Goal: Information Seeking & Learning: Learn about a topic

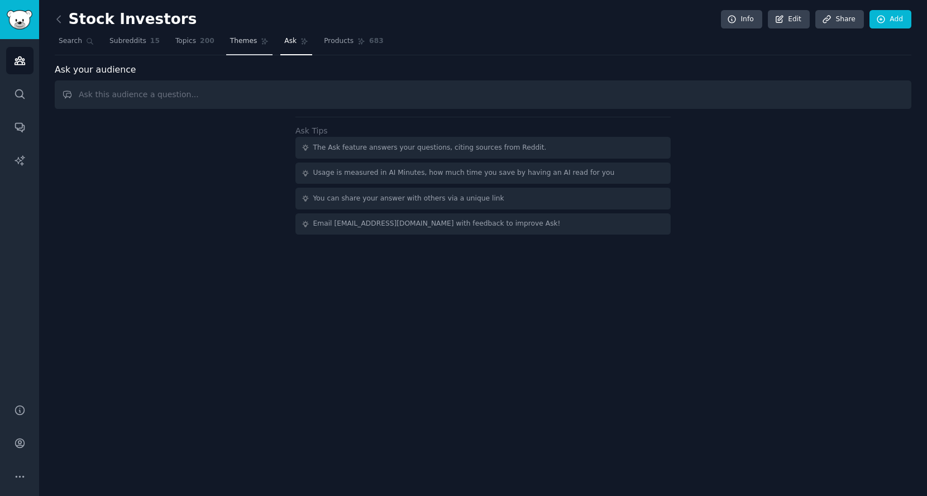
click at [246, 38] on span "Themes" at bounding box center [243, 41] width 27 height 10
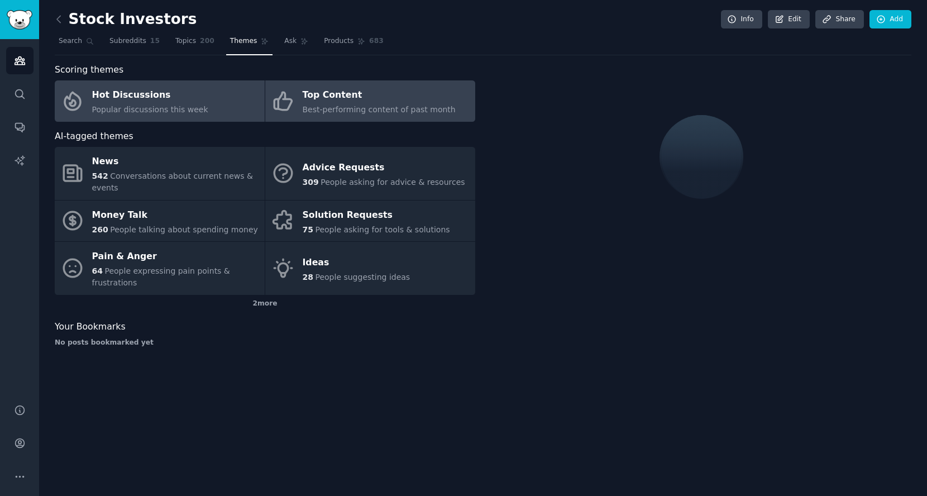
click at [340, 107] on span "Best-performing content of past month" at bounding box center [379, 109] width 153 height 9
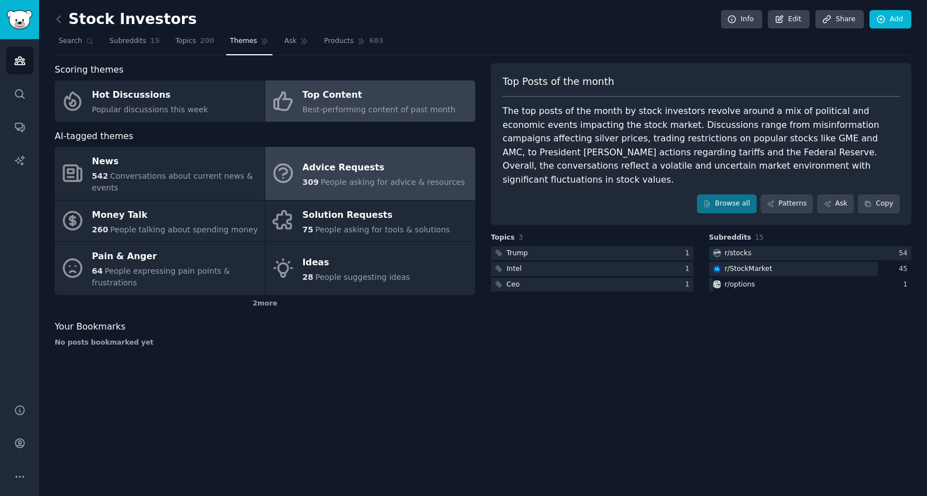
click at [388, 165] on div "Advice Requests" at bounding box center [384, 168] width 163 height 18
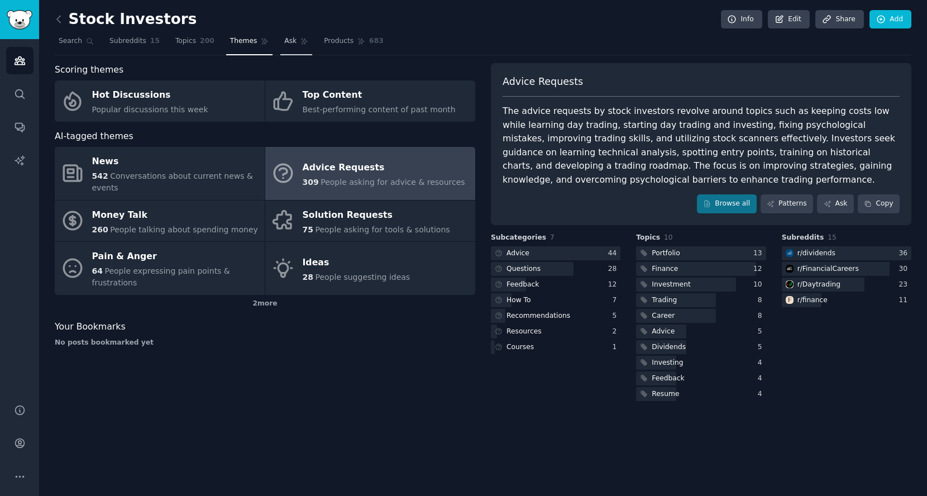
click at [291, 45] on link "Ask" at bounding box center [296, 43] width 32 height 23
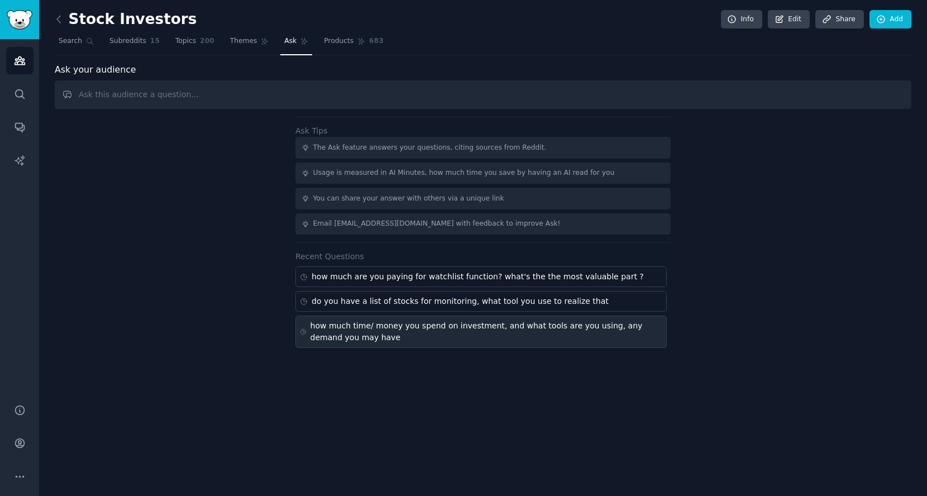
click at [410, 322] on div "how much time/ money you spend on investment, and what tools are you using, any…" at bounding box center [487, 331] width 352 height 23
type input "how much time/ money you spend on investment, and what tools are you using, any…"
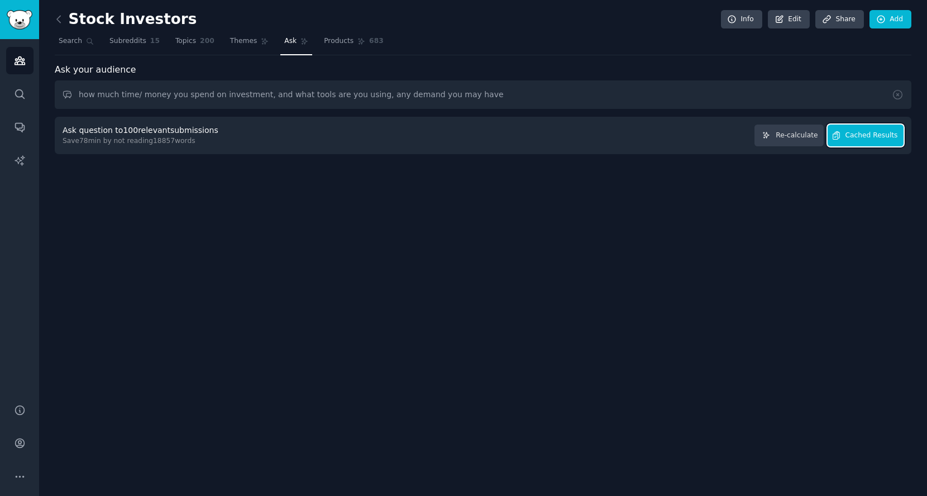
click at [862, 137] on span "Cached Results" at bounding box center [872, 136] width 53 height 10
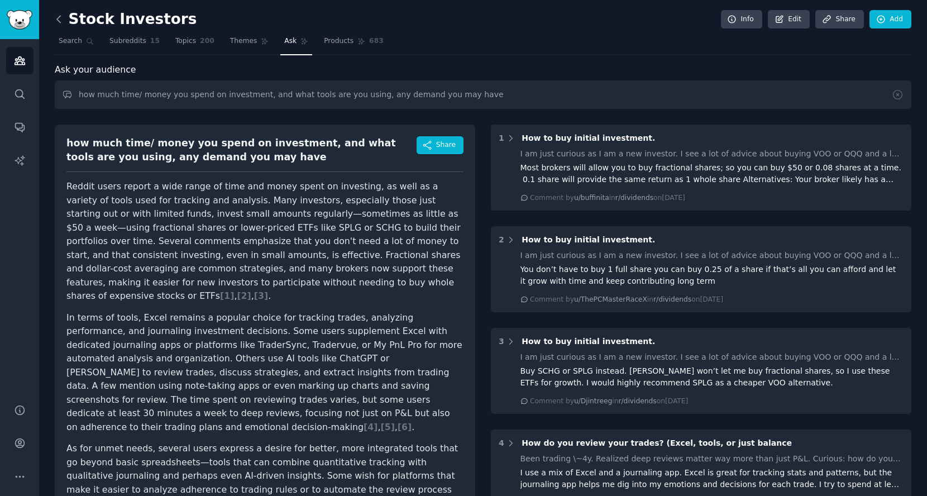
click at [59, 24] on icon at bounding box center [59, 19] width 12 height 12
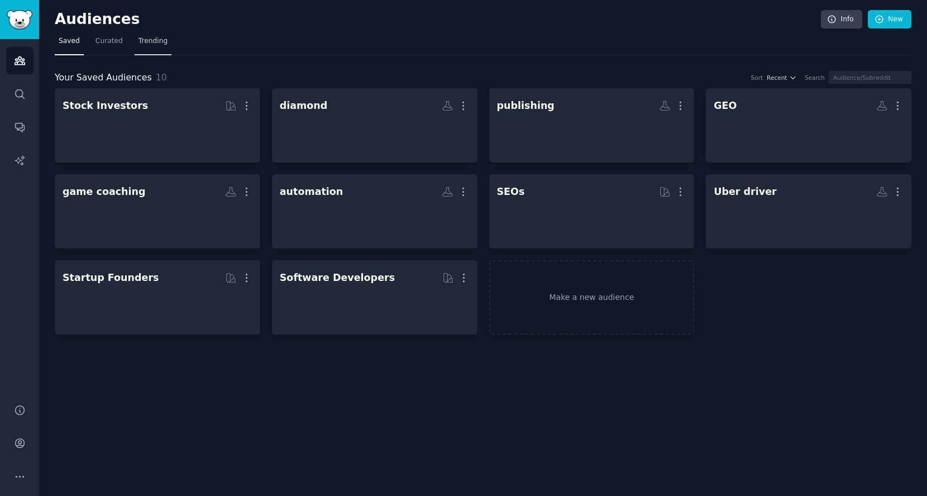
click at [142, 41] on span "Trending" at bounding box center [153, 41] width 29 height 10
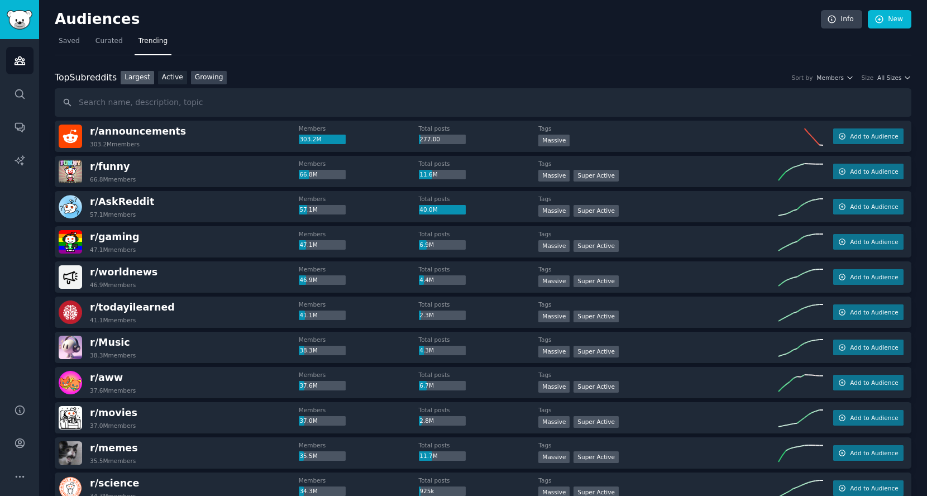
click at [193, 77] on link "Growing" at bounding box center [209, 78] width 36 height 14
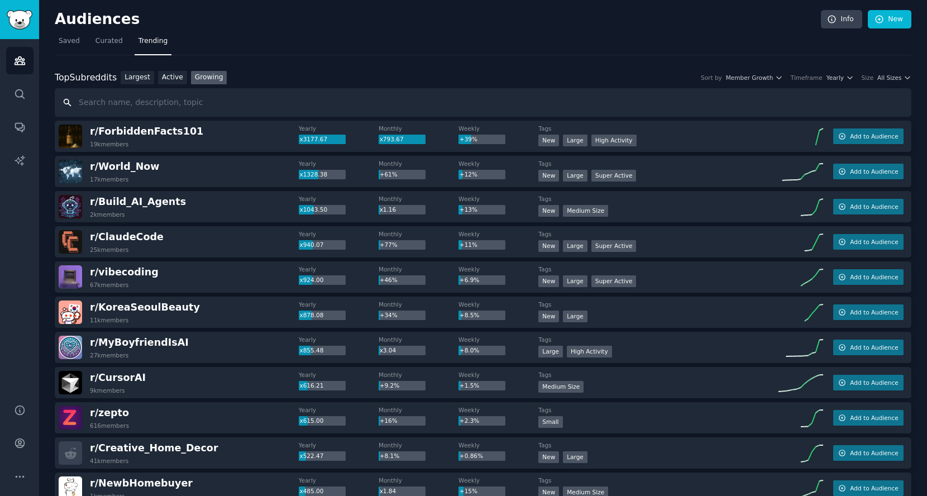
click at [233, 111] on input "text" at bounding box center [483, 102] width 857 height 28
click at [890, 75] on span "All Sizes" at bounding box center [890, 78] width 24 height 8
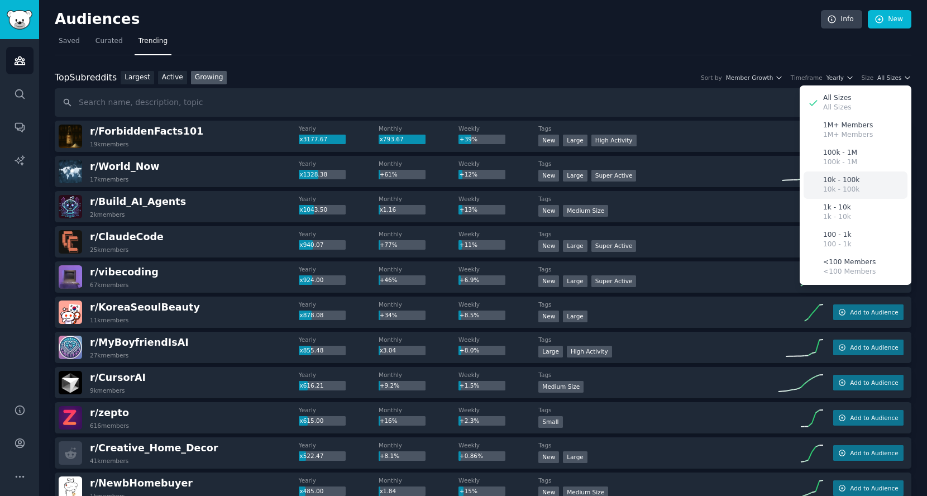
click at [849, 181] on p "10k - 100k" at bounding box center [841, 180] width 36 height 10
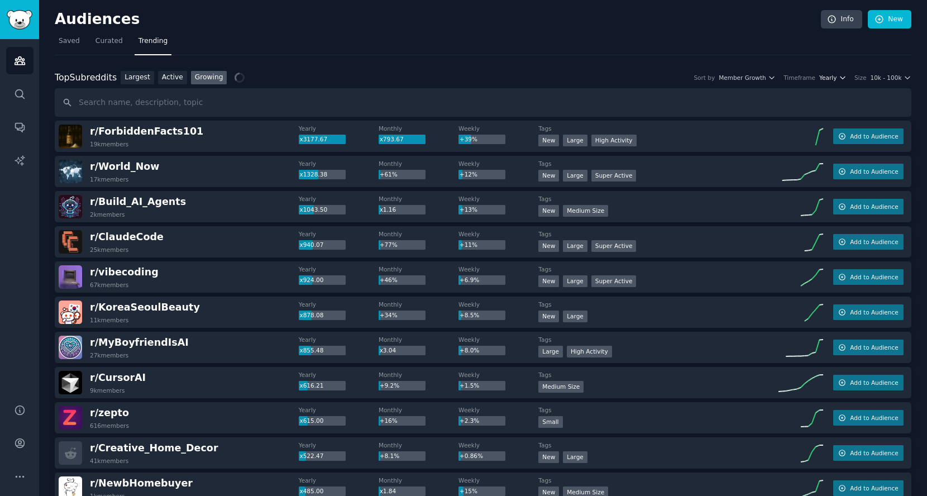
click at [838, 76] on button "Yearly" at bounding box center [832, 78] width 27 height 8
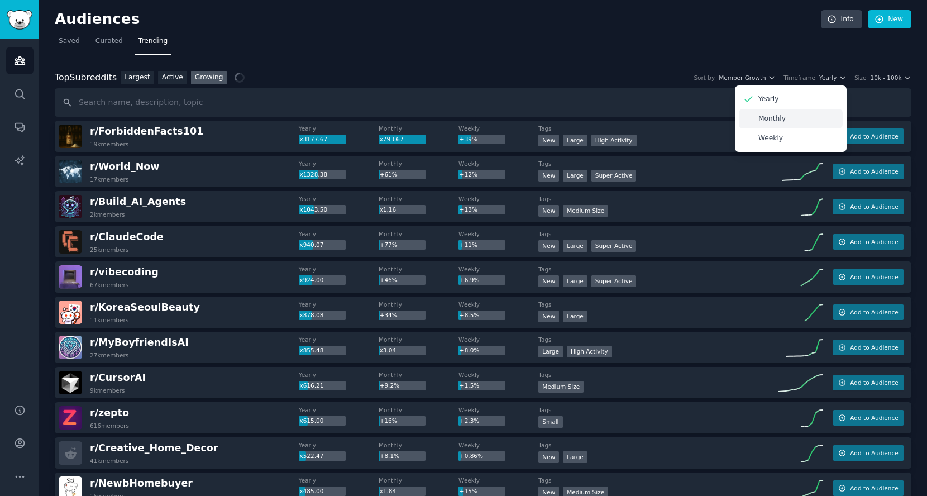
click at [818, 122] on div "Monthly" at bounding box center [791, 119] width 104 height 20
